Goal: Entertainment & Leisure: Consume media (video, audio)

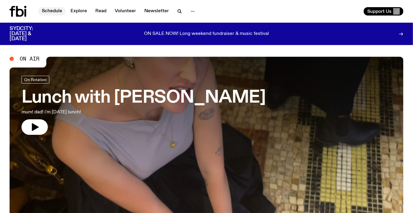
click at [55, 13] on link "Schedule" at bounding box center [51, 11] width 27 height 8
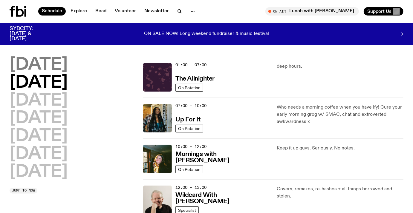
click at [54, 59] on h2 "Monday" at bounding box center [39, 65] width 58 height 17
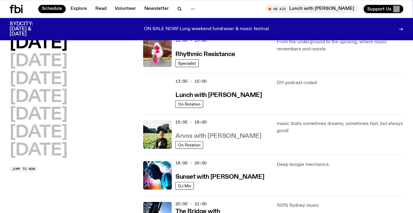
scroll to position [145, 0]
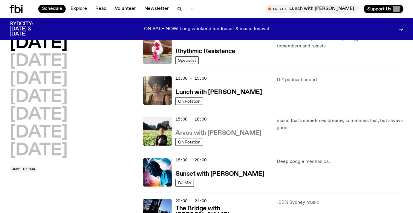
click at [227, 133] on h3 "Arvos with [PERSON_NAME]" at bounding box center [218, 133] width 86 height 6
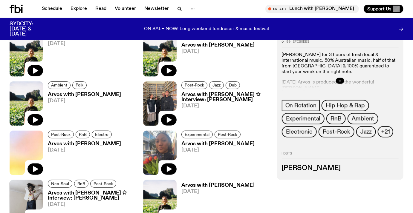
scroll to position [221, 0]
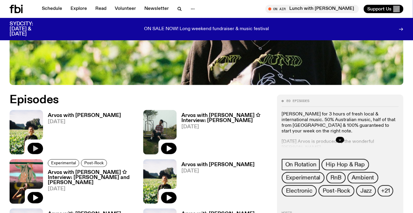
click at [35, 144] on button "button" at bounding box center [35, 148] width 16 height 11
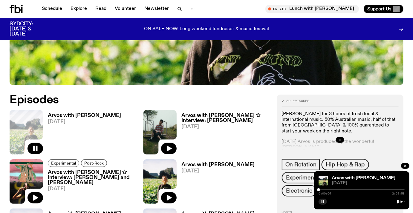
click at [337, 190] on div at bounding box center [361, 189] width 86 height 1
click at [342, 190] on div at bounding box center [361, 189] width 86 height 1
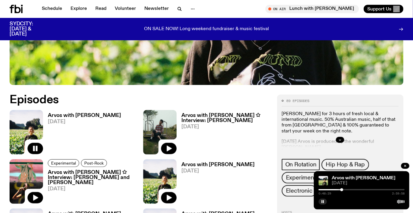
click at [352, 190] on div at bounding box center [361, 189] width 86 height 1
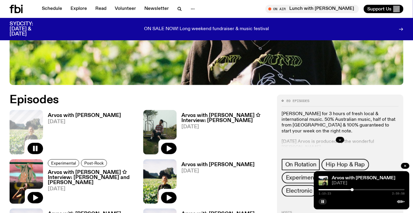
click at [354, 190] on div at bounding box center [361, 189] width 86 height 1
click at [357, 190] on div at bounding box center [361, 189] width 86 height 1
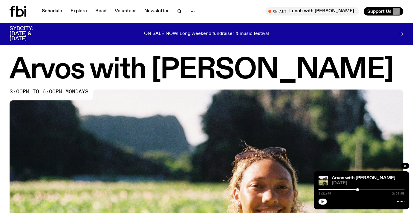
click at [323, 202] on icon "button" at bounding box center [322, 201] width 3 height 3
click at [356, 189] on div at bounding box center [318, 189] width 86 height 1
click at [353, 189] on div "1:19:44 2:59:58" at bounding box center [361, 191] width 86 height 7
click at [353, 190] on div at bounding box center [313, 189] width 86 height 1
click at [349, 190] on div at bounding box center [310, 189] width 86 height 1
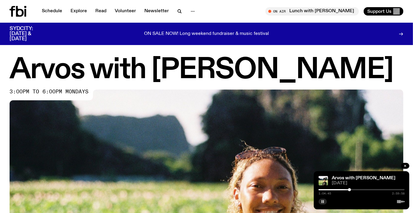
click at [351, 190] on div at bounding box center [361, 189] width 86 height 1
click at [352, 190] on div at bounding box center [350, 189] width 3 height 3
click at [353, 190] on div at bounding box center [351, 189] width 3 height 3
click at [353, 190] on div at bounding box center [352, 189] width 3 height 3
click at [354, 190] on div at bounding box center [353, 189] width 3 height 3
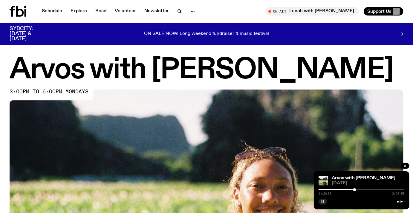
click at [355, 190] on div at bounding box center [354, 189] width 3 height 3
click at [355, 190] on div at bounding box center [355, 189] width 3 height 3
click at [354, 190] on div at bounding box center [354, 189] width 3 height 3
click at [351, 190] on div at bounding box center [361, 189] width 86 height 1
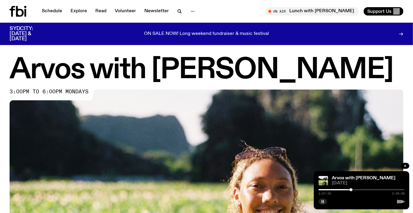
click at [352, 190] on div at bounding box center [361, 189] width 86 height 1
click at [354, 190] on div at bounding box center [361, 189] width 86 height 1
click at [402, 165] on button "button" at bounding box center [405, 166] width 8 height 6
